Goal: Check status: Check status

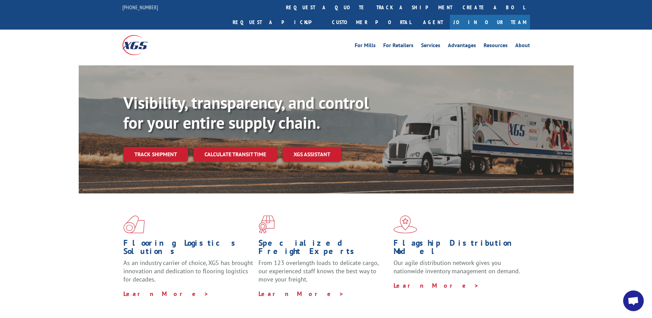
click at [633, 303] on span "Open chat" at bounding box center [633, 301] width 11 height 10
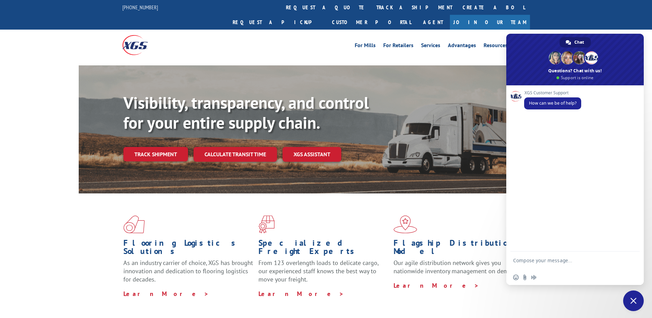
click at [524, 258] on textarea "Compose your message..." at bounding box center [568, 263] width 109 height 12
click at [612, 267] on textarea "The customer still has not received this order. We were told it has a delivery …" at bounding box center [568, 263] width 109 height 12
click at [555, 268] on textarea "The customer still has not received this order. We were told it has a delivery …" at bounding box center [568, 263] width 109 height 12
drag, startPoint x: 615, startPoint y: 267, endPoint x: 515, endPoint y: 266, distance: 99.7
click at [515, 266] on textarea "The customer still has not received this order. We were told it has a delivery …" at bounding box center [568, 263] width 109 height 12
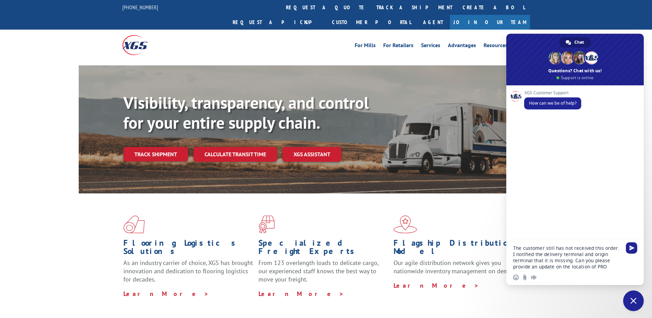
click at [615, 266] on textarea "The customer still has not received this order. I notified the delivery termina…" at bounding box center [568, 257] width 109 height 25
paste textarea "17563451"
click at [523, 267] on textarea "The customer still has not received this order. I notified the delivery termina…" at bounding box center [568, 254] width 109 height 31
drag, startPoint x: 596, startPoint y: 260, endPoint x: 597, endPoint y: 267, distance: 7.3
click at [597, 267] on textarea "The customer still has not received this order. I notified the delivery termina…" at bounding box center [568, 254] width 109 height 31
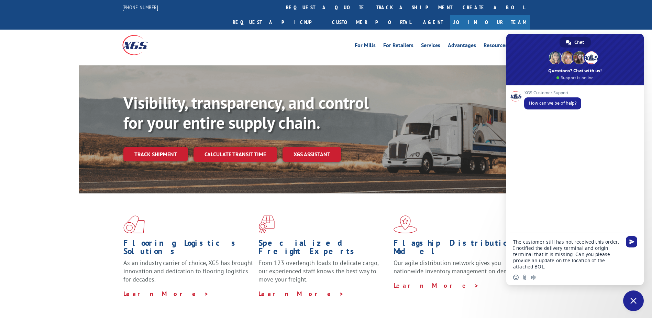
type textarea "The customer still has not received this order. I notified the delivery termina…"
click at [521, 278] on div "Insert an emoji Send a file Audio message" at bounding box center [527, 277] width 27 height 6
click at [555, 267] on textarea "The customer still has not received this order. I notified the delivery termina…" at bounding box center [568, 254] width 109 height 31
click at [525, 279] on input "Send a file" at bounding box center [525, 277] width 6 height 6
click at [571, 255] on textarea "The customer still has not received this order. I notified the delivery termina…" at bounding box center [568, 254] width 109 height 31
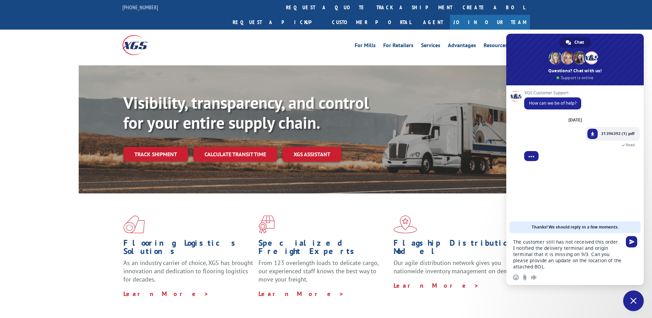
click at [558, 261] on textarea "The customer still has not received this order. I notified the delivery termina…" at bounding box center [568, 254] width 109 height 31
type textarea "The customer still has not received this order. I notified the delivery termina…"
click at [523, 279] on input "Send a file" at bounding box center [525, 277] width 6 height 6
click at [632, 241] on span "Send" at bounding box center [632, 241] width 5 height 5
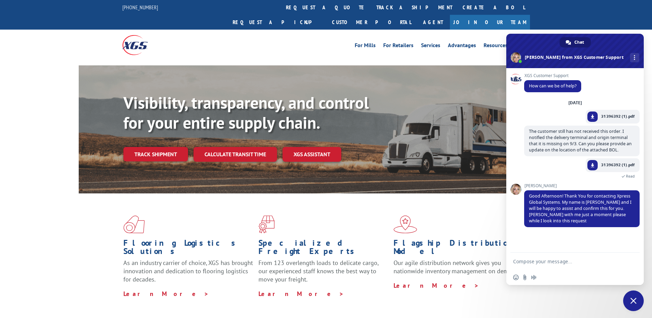
click at [560, 260] on textarea "Compose your message..." at bounding box center [568, 261] width 109 height 6
type textarea "Thanks"
click at [618, 257] on form "Thanks" at bounding box center [568, 261] width 109 height 19
click at [631, 261] on span "Send" at bounding box center [632, 261] width 5 height 5
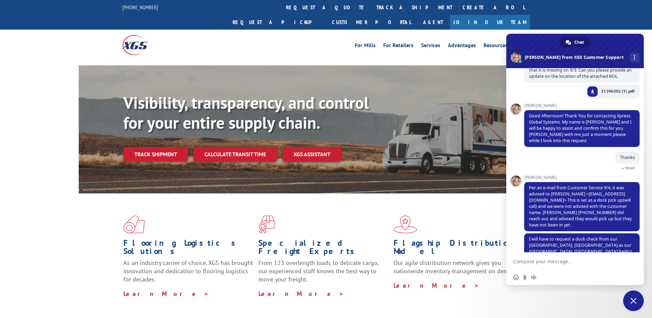
scroll to position [87, 0]
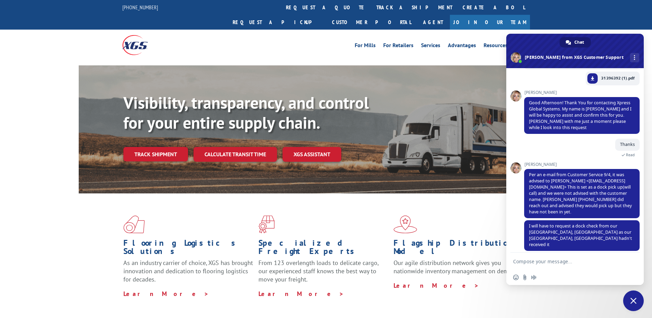
click at [559, 258] on textarea "Compose your message..." at bounding box center [568, 261] width 109 height 6
click at [514, 262] on textarea "[GEOGRAPHIC_DATA], [GEOGRAPHIC_DATA]" at bounding box center [568, 261] width 109 height 6
click at [573, 260] on textarea "The Kent, [GEOGRAPHIC_DATA] is" at bounding box center [568, 261] width 109 height 6
click at [570, 266] on textarea "The Kent, [GEOGRAPHIC_DATA] is the origin terminal. How could the" at bounding box center [568, 263] width 109 height 12
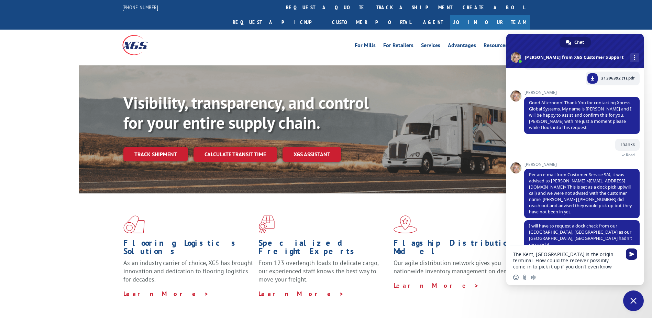
type textarea "The Kent, [GEOGRAPHIC_DATA] is the origin terminal. How could the receiver poss…"
click at [631, 253] on span "Send" at bounding box center [632, 253] width 5 height 5
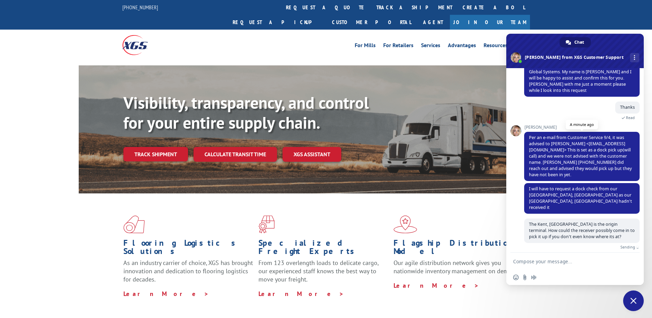
scroll to position [116, 0]
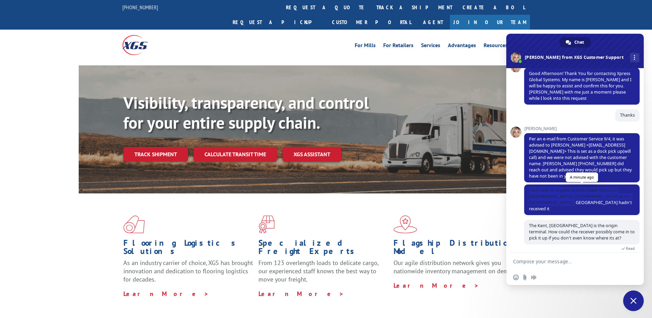
drag, startPoint x: 529, startPoint y: 191, endPoint x: 584, endPoint y: 205, distance: 56.8
click at [584, 205] on span "I will have to request a dock check from our [GEOGRAPHIC_DATA], [GEOGRAPHIC_DAT…" at bounding box center [583, 199] width 116 height 31
copy span "I will have to request a dock check from our [GEOGRAPHIC_DATA], [GEOGRAPHIC_DAT…"
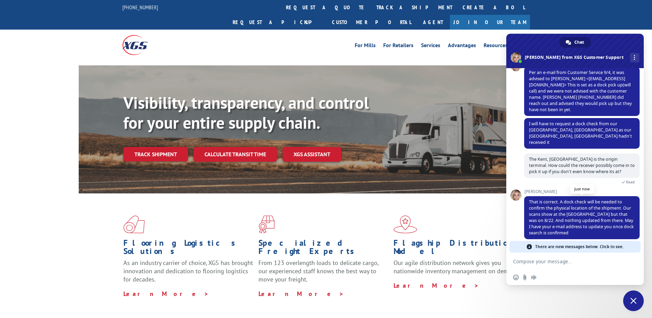
scroll to position [171, 0]
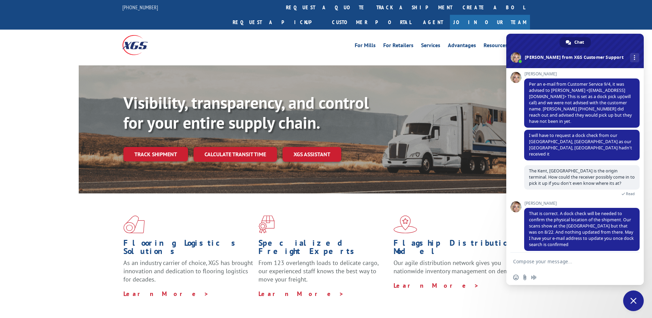
click at [551, 260] on textarea "Compose your message..." at bounding box center [568, 261] width 109 height 6
type textarea "[EMAIL_ADDRESS][DOMAIN_NAME]"
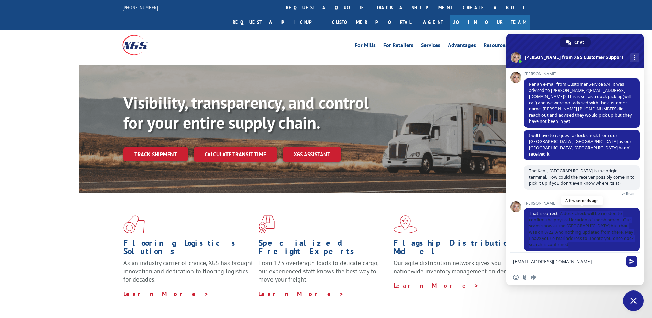
drag, startPoint x: 561, startPoint y: 209, endPoint x: 597, endPoint y: 237, distance: 46.3
click at [597, 237] on span "That is correct. A dock check will be needed to confirm the physical location o…" at bounding box center [583, 229] width 116 height 43
copy span "A dock check will be needed to confirm the physical location of the shipment. O…"
click at [631, 263] on span "Send" at bounding box center [632, 261] width 5 height 5
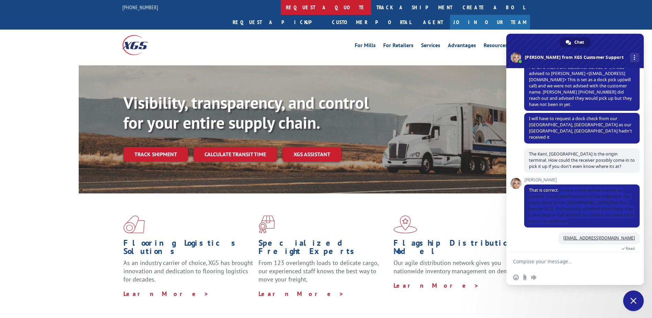
scroll to position [211, 0]
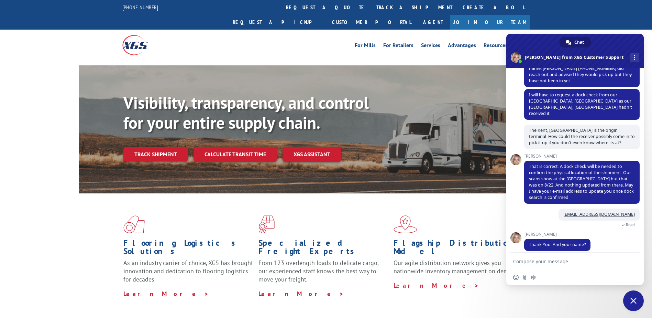
click at [573, 259] on textarea "Compose your message..." at bounding box center [568, 261] width 109 height 6
type textarea "[PERSON_NAME] w/ Globaltranz"
click at [627, 258] on span "Send" at bounding box center [631, 261] width 11 height 11
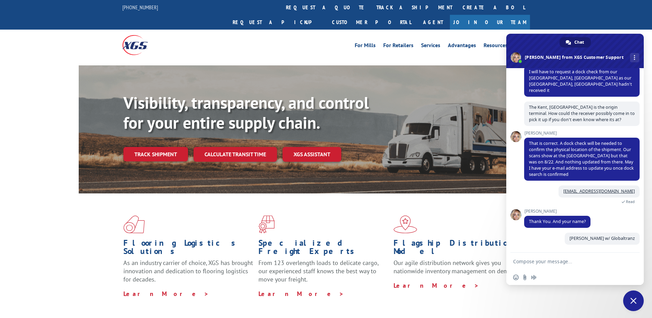
scroll to position [228, 0]
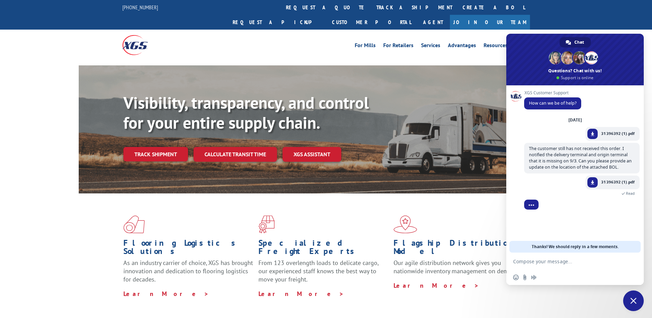
click at [168, 147] on link "Track shipment" at bounding box center [155, 154] width 65 height 14
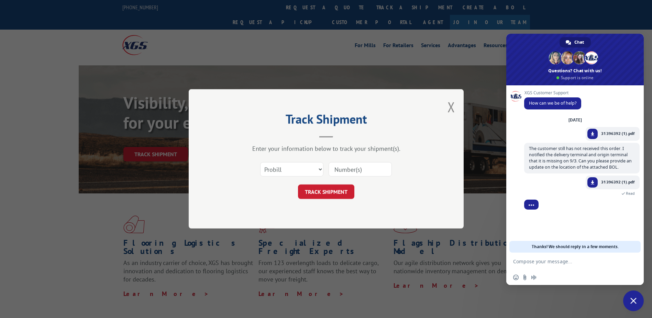
click at [345, 171] on input at bounding box center [360, 169] width 63 height 14
paste input "17563451"
type input "17563451"
click at [331, 187] on button "TRACK SHIPMENT" at bounding box center [326, 192] width 56 height 14
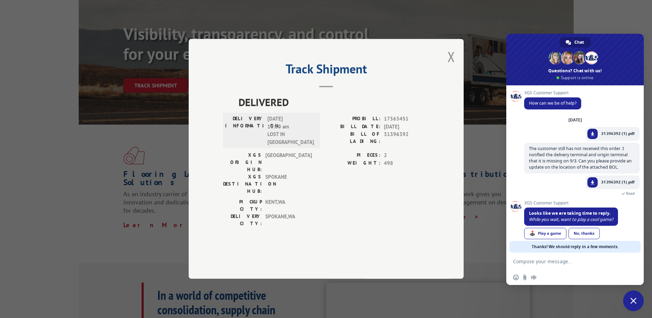
scroll to position [8, 0]
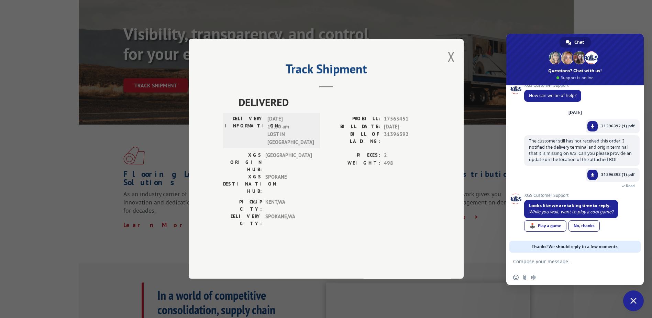
click at [209, 105] on div "Track Shipment DELIVERED DELIVERY INFORMATION: 09/08/2025 10:30 am LOST IN KENT…" at bounding box center [326, 159] width 275 height 240
click at [454, 66] on button "Close modal" at bounding box center [452, 56] width 8 height 18
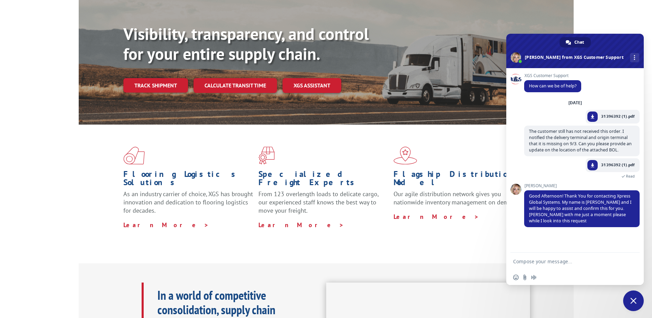
type textarea "Thanks"
